Goal: Find specific page/section: Find specific page/section

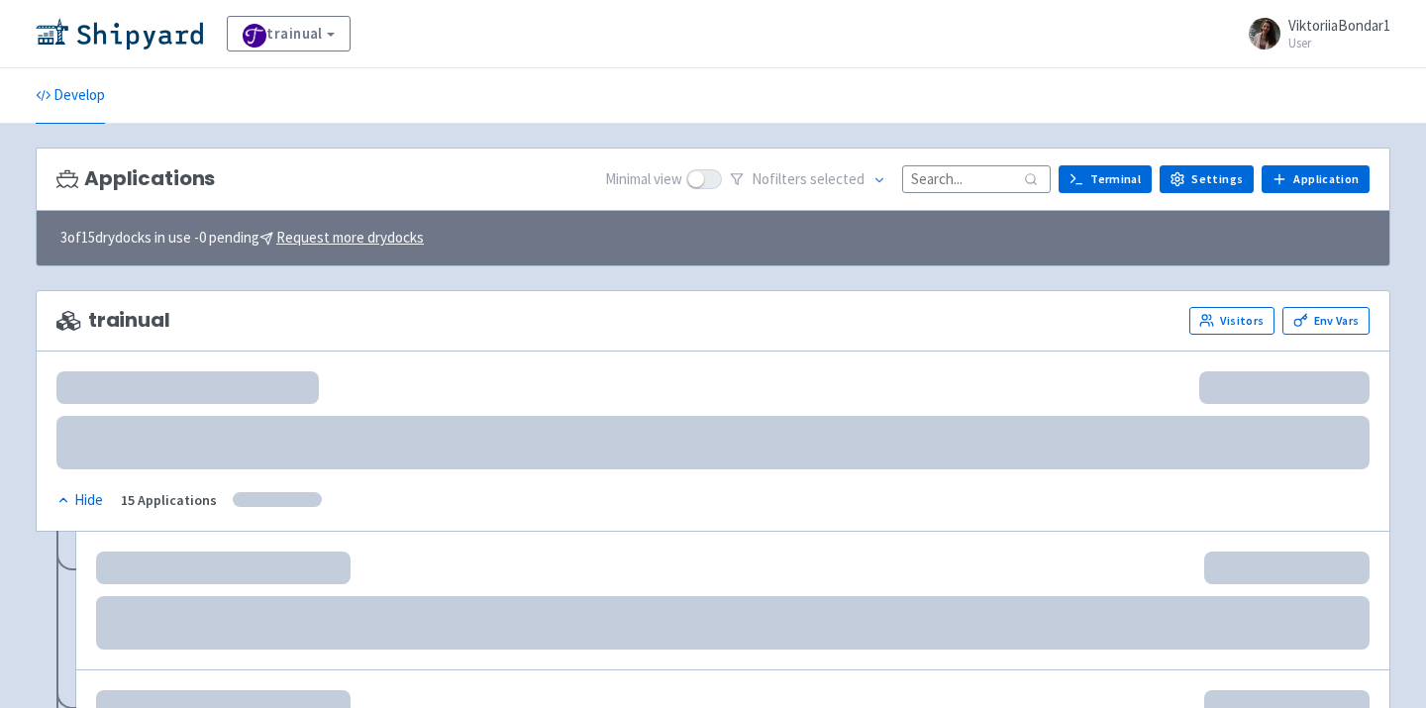
click at [949, 178] on input at bounding box center [976, 178] width 149 height 27
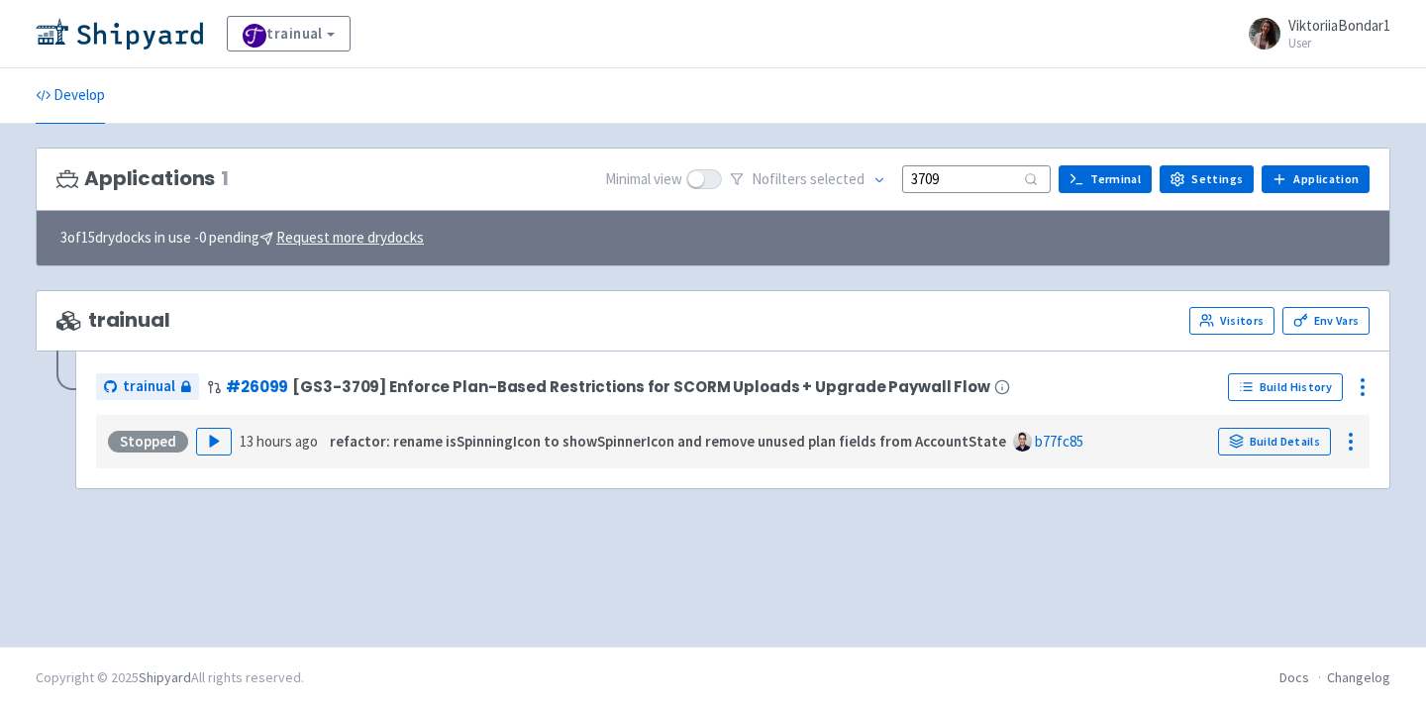
type input "3709"
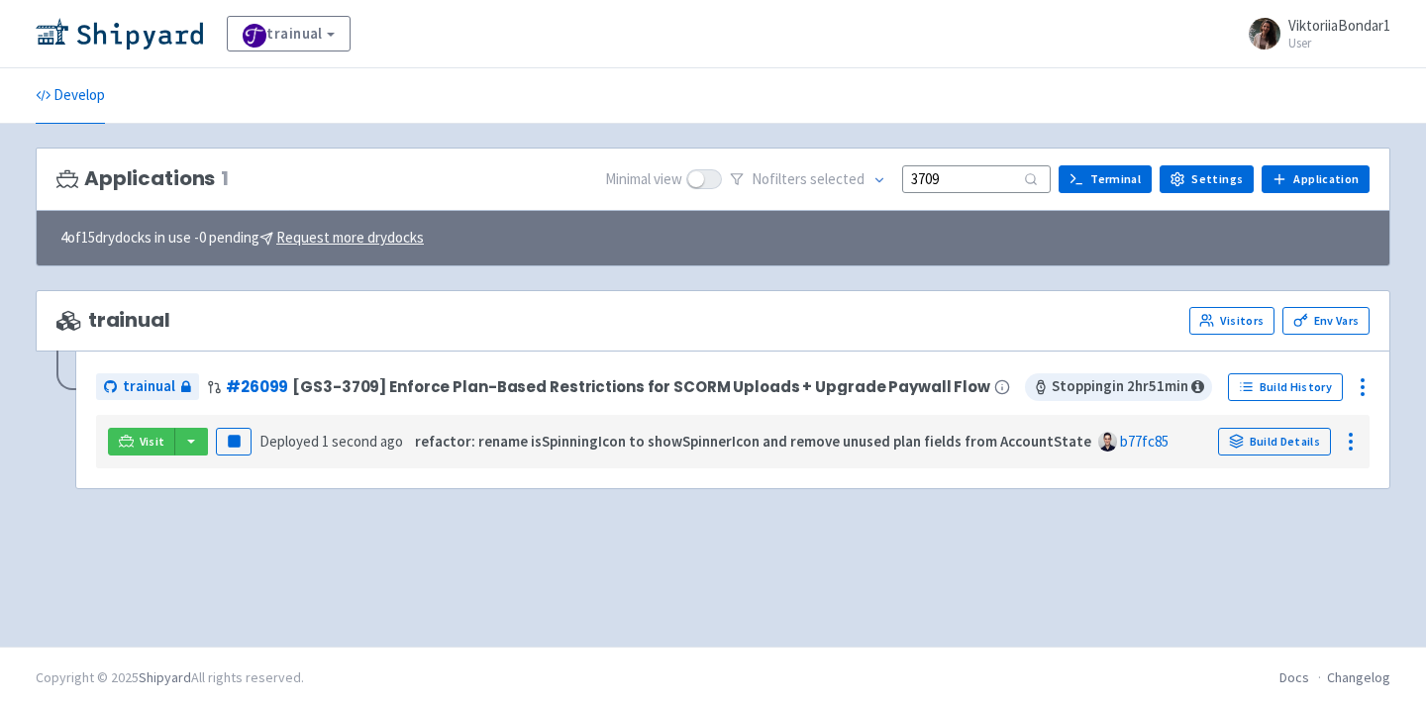
click at [526, 568] on div "Applications 1 Minimal view No filter s selected 3709 Terminal Settings Applica…" at bounding box center [713, 385] width 1354 height 475
click at [189, 442] on button "button" at bounding box center [191, 442] width 34 height 28
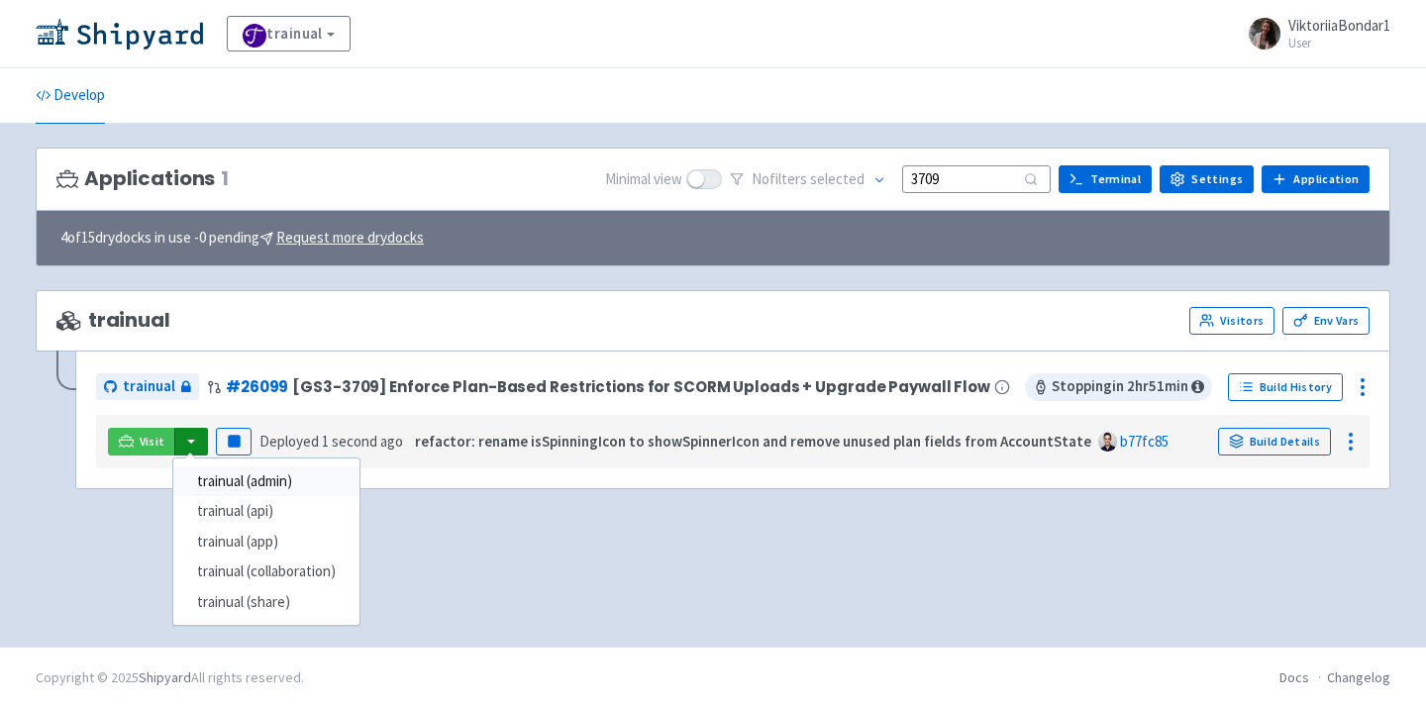
click at [223, 489] on link "trainual (admin)" at bounding box center [266, 481] width 186 height 31
